Goal: Find specific page/section: Find specific page/section

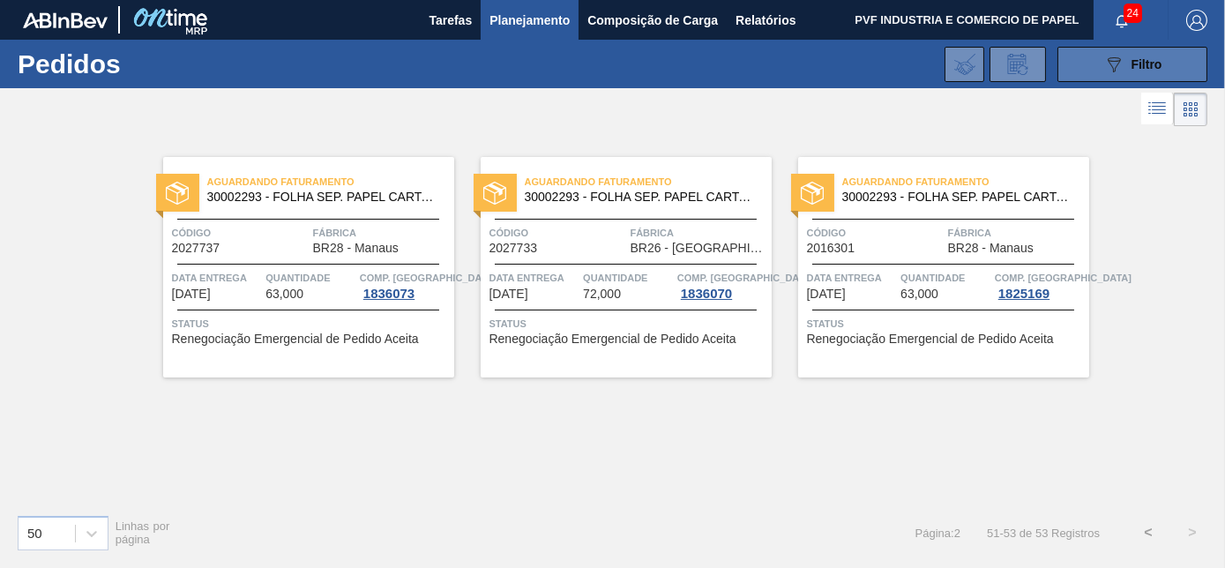
click at [1126, 57] on div "089F7B8B-B2A5-4AFE-B5C0-19BA573D28AC Filtro" at bounding box center [1132, 64] width 59 height 21
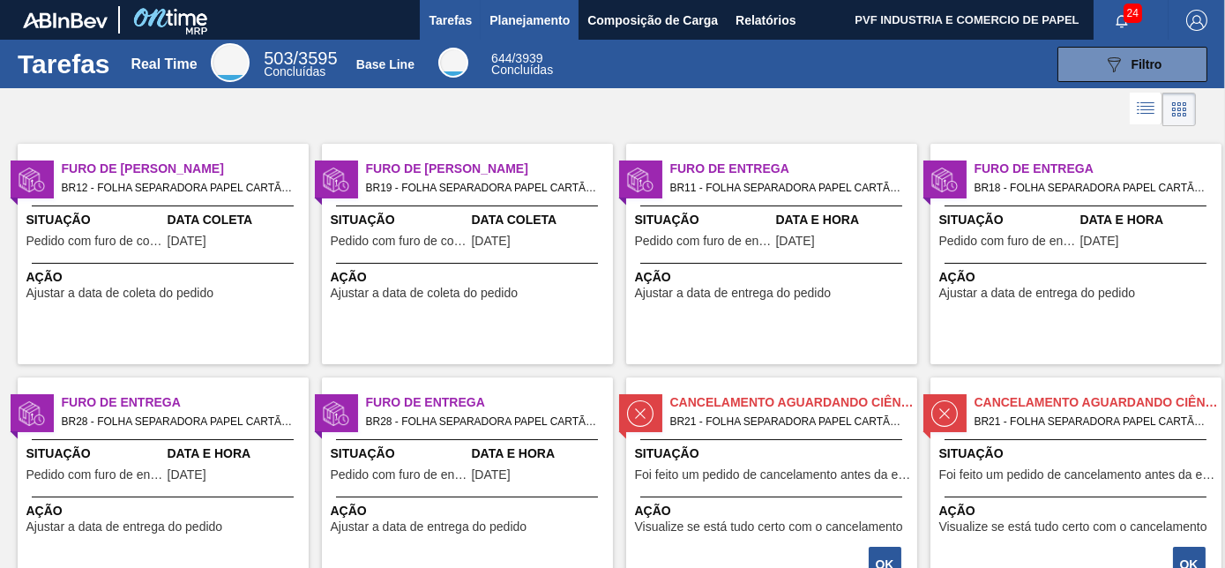
click at [538, 20] on span "Planejamento" at bounding box center [529, 20] width 80 height 21
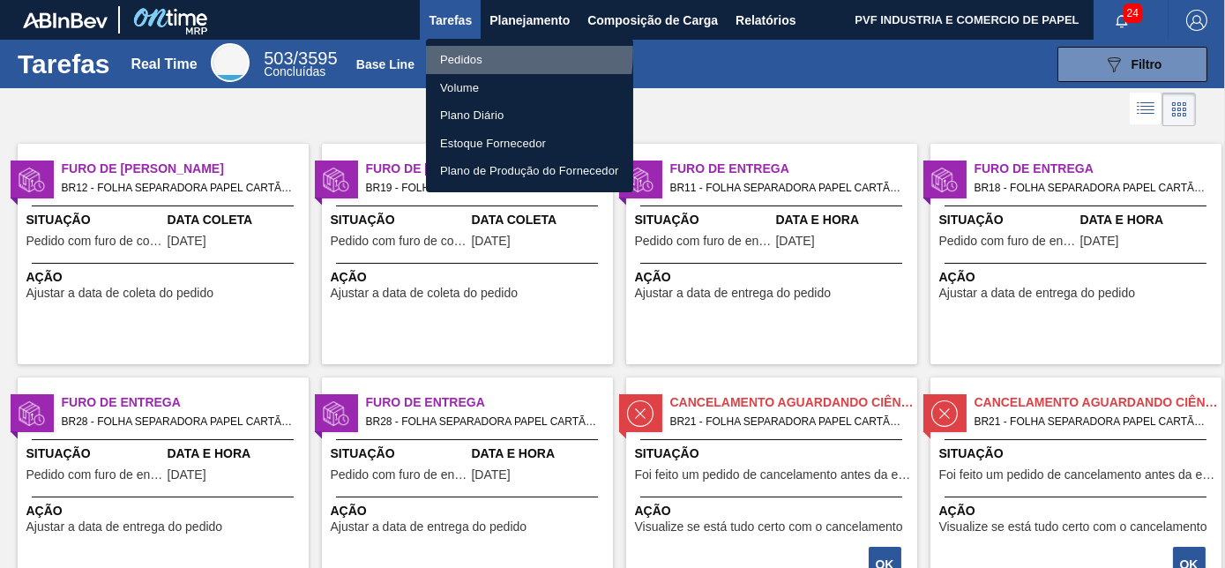
click at [451, 51] on li "Pedidos" at bounding box center [529, 60] width 207 height 28
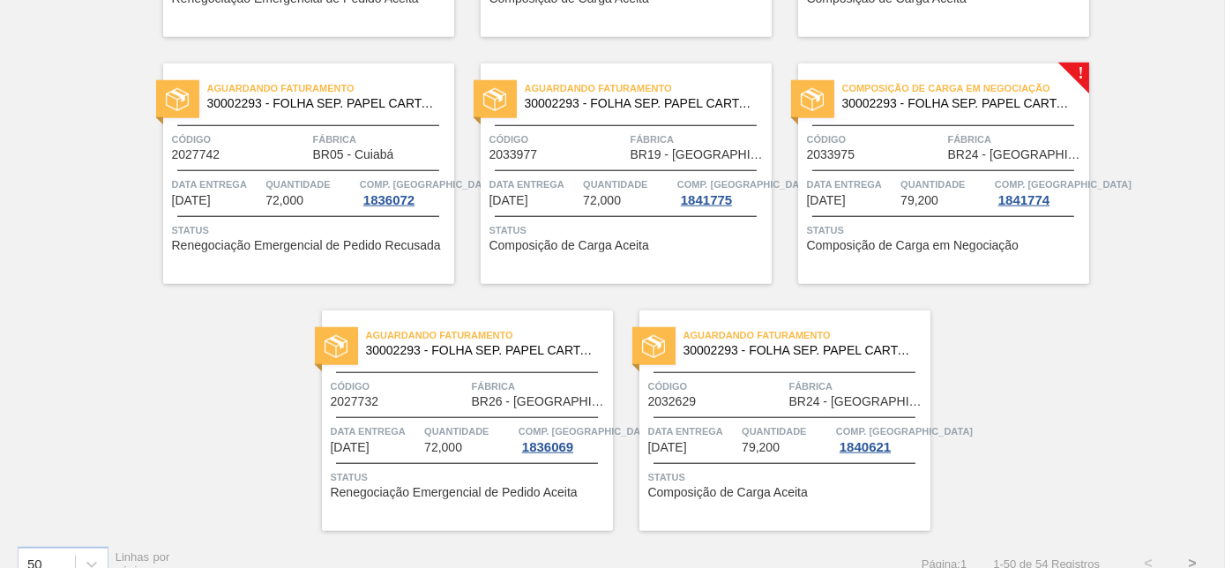
scroll to position [3825, 0]
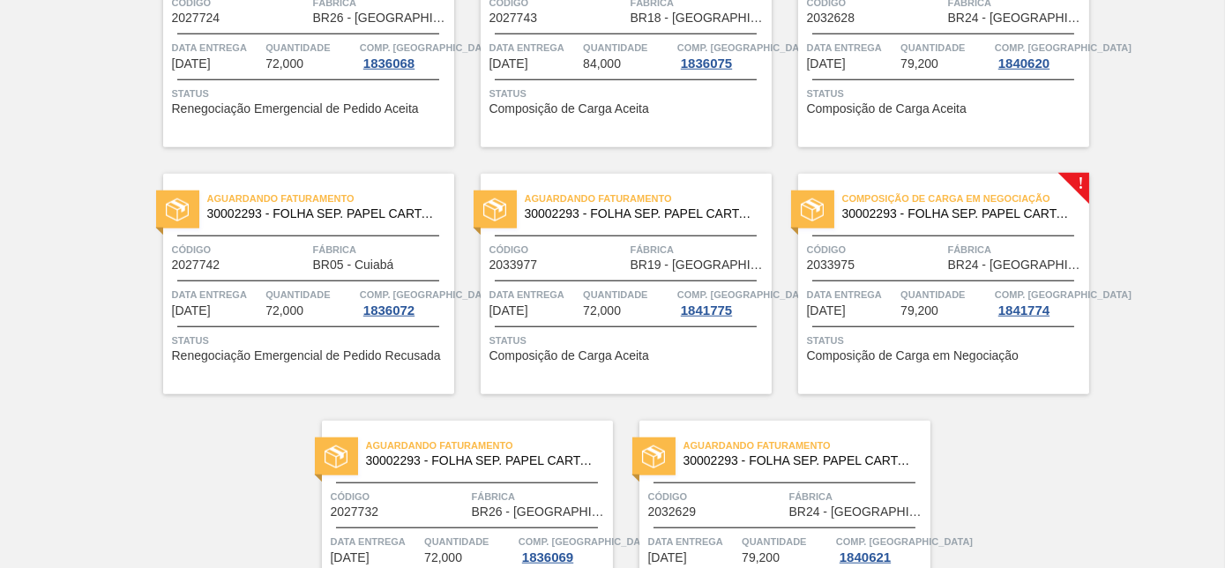
scroll to position [3825, 0]
